Goal: Task Accomplishment & Management: Manage account settings

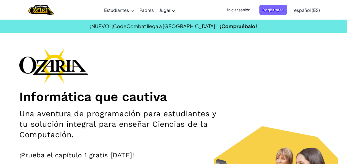
click at [239, 13] on span "Iniciar sesión" at bounding box center [239, 10] width 30 height 10
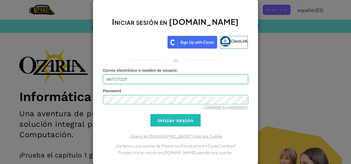
click at [150, 114] on input "Iniciar sesión" at bounding box center [175, 120] width 50 height 12
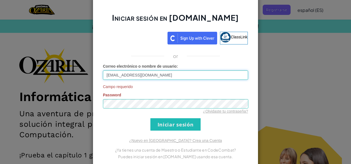
type input "[EMAIL_ADDRESS][DOMAIN_NAME]"
click at [142, 71] on input "[EMAIL_ADDRESS][DOMAIN_NAME]" at bounding box center [175, 74] width 145 height 9
click at [219, 110] on link "¿Olvidaste tu contraseña?" at bounding box center [225, 111] width 45 height 4
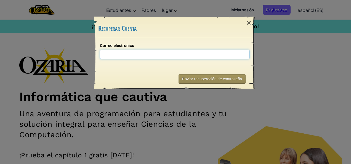
click at [180, 52] on input "Correo electrónico" at bounding box center [175, 54] width 150 height 9
paste input "[EMAIL_ADDRESS][DOMAIN_NAME]"
type input "[EMAIL_ADDRESS][DOMAIN_NAME]"
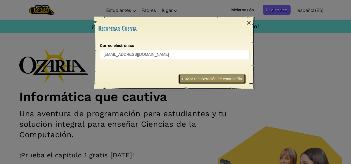
click at [207, 80] on button "Enviar recuperación de contraseña" at bounding box center [211, 78] width 67 height 9
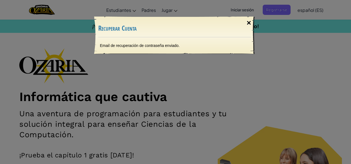
click at [251, 22] on div "×" at bounding box center [248, 23] width 13 height 16
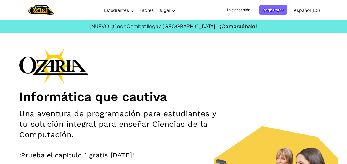
click at [243, 12] on span "Iniciar sesión" at bounding box center [239, 10] width 30 height 10
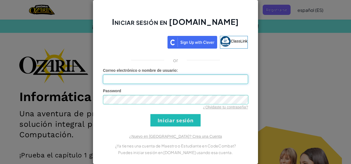
click at [191, 76] on input "Correo electrónico o nombre de usuario :" at bounding box center [175, 78] width 145 height 9
paste input "[EMAIL_ADDRESS][DOMAIN_NAME]"
type input "[EMAIL_ADDRESS][DOMAIN_NAME]"
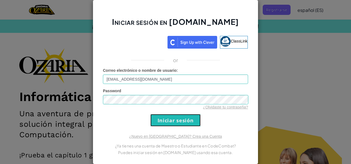
click at [170, 118] on input "Iniciar sesión" at bounding box center [175, 120] width 50 height 12
